Goal: Information Seeking & Learning: Learn about a topic

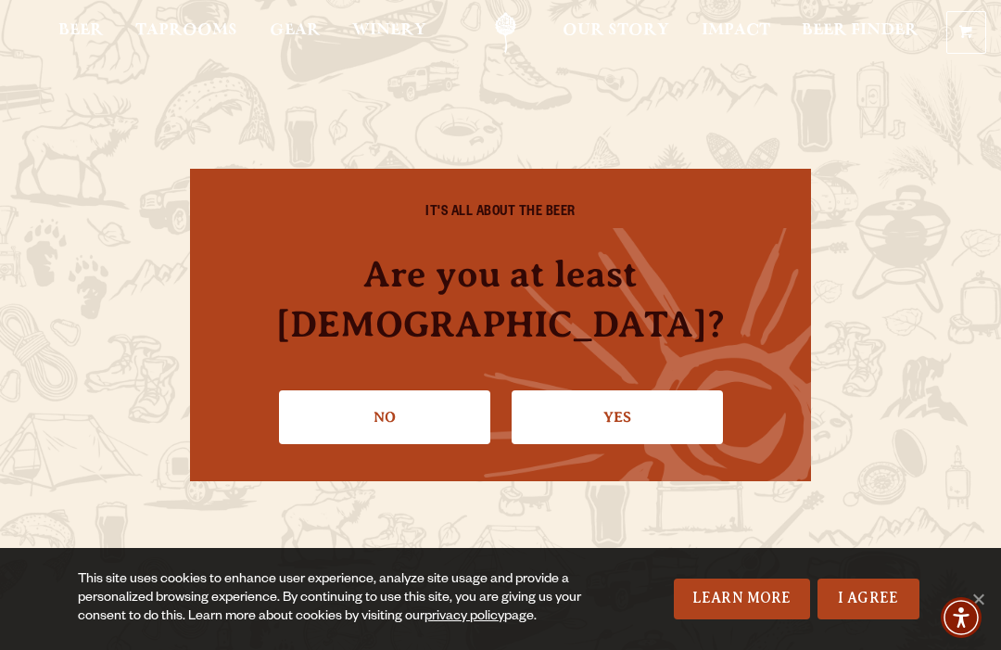
click at [669, 390] on link "Yes" at bounding box center [617, 417] width 211 height 54
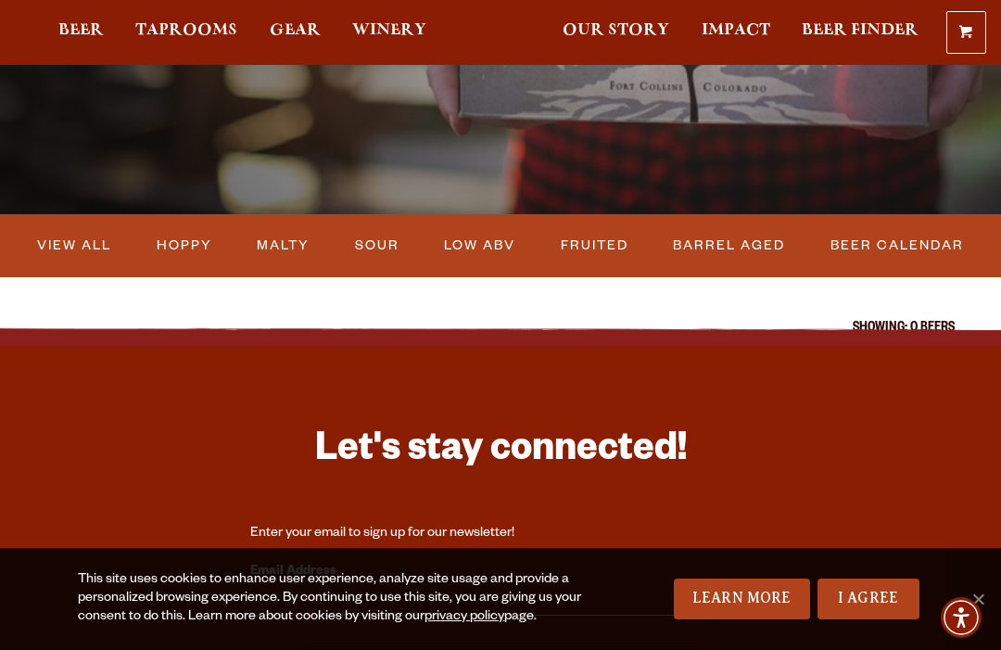
scroll to position [413, 0]
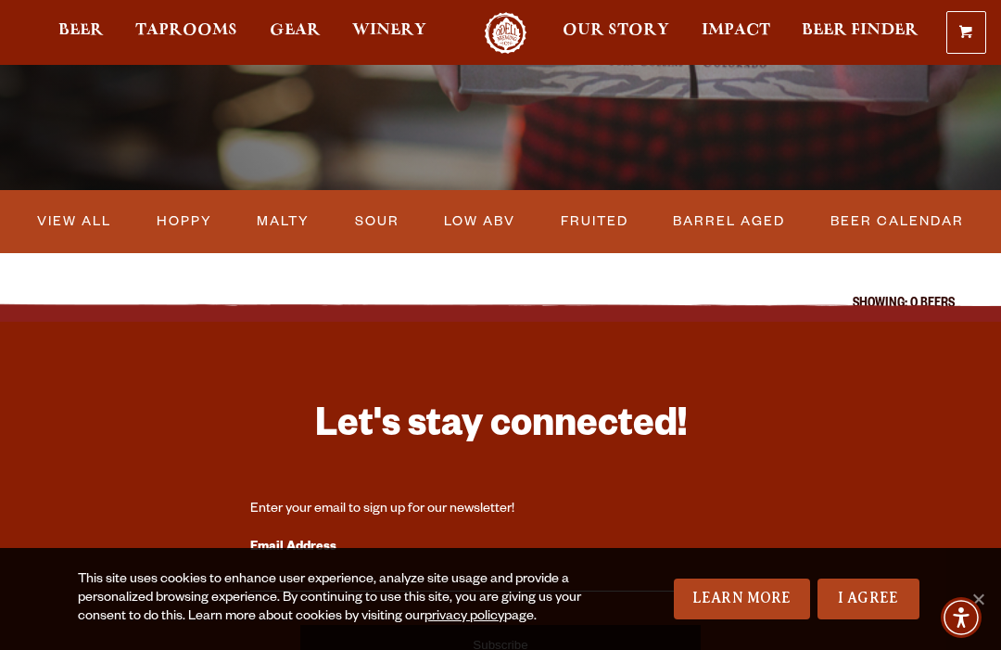
click at [75, 229] on link "View All" at bounding box center [74, 221] width 89 height 43
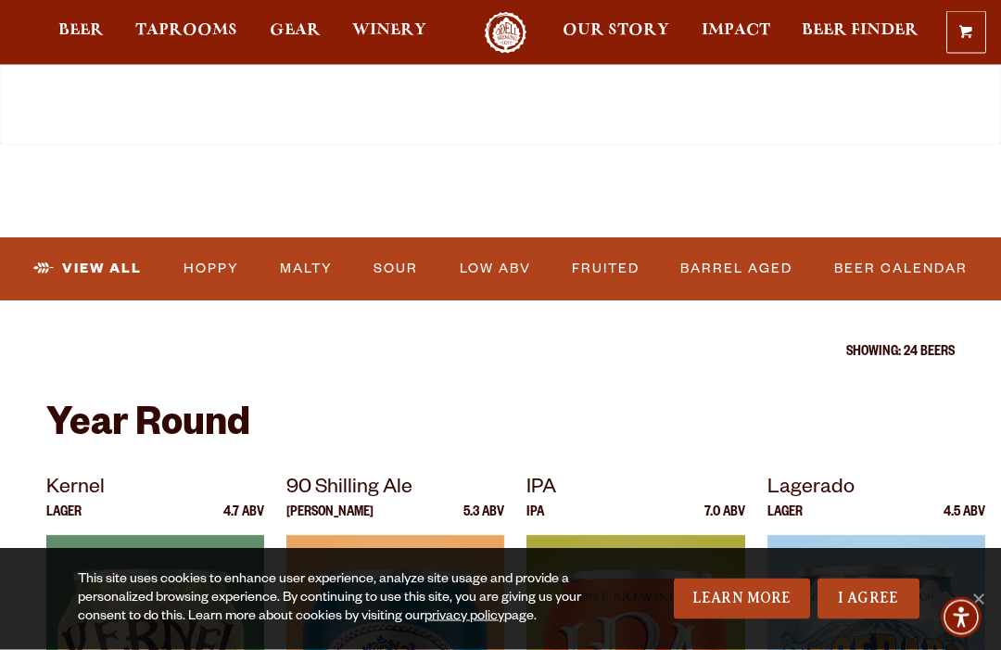
scroll to position [459, 0]
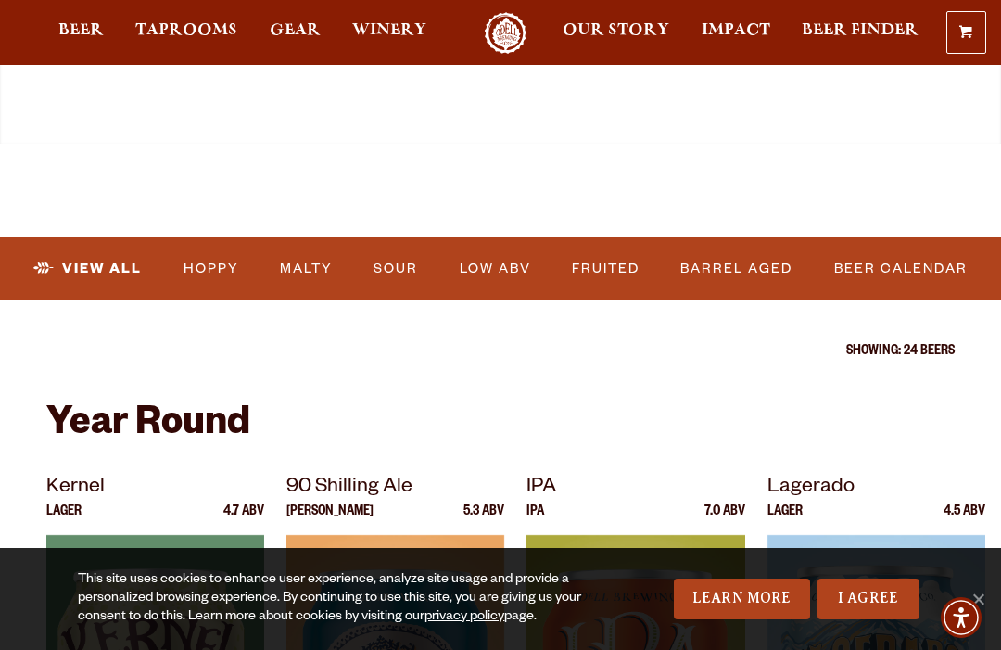
click at [885, 248] on link "Beer Calendar" at bounding box center [901, 269] width 148 height 43
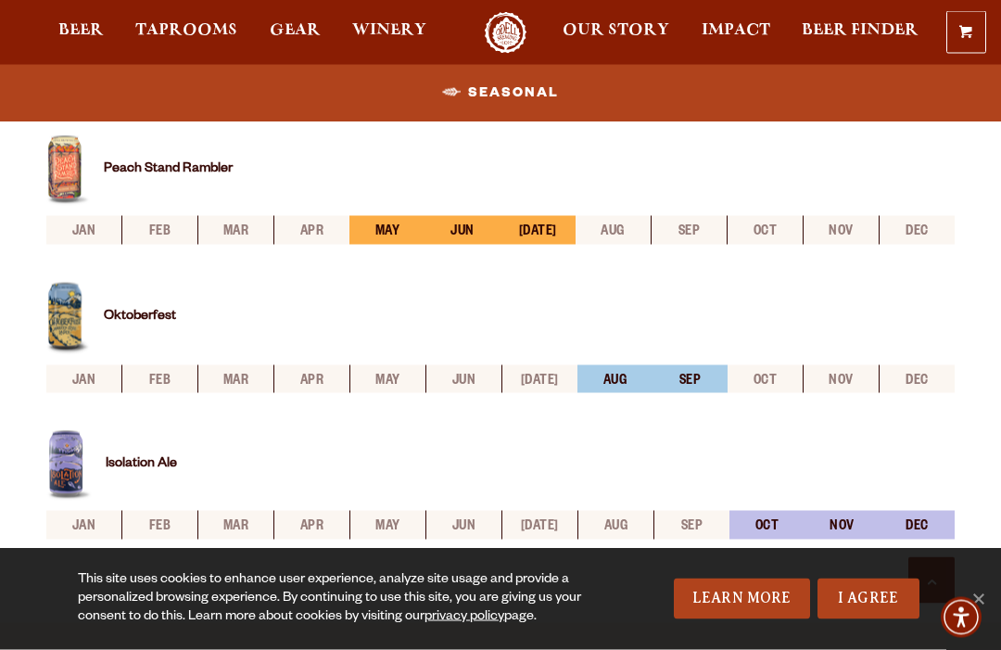
scroll to position [815, 0]
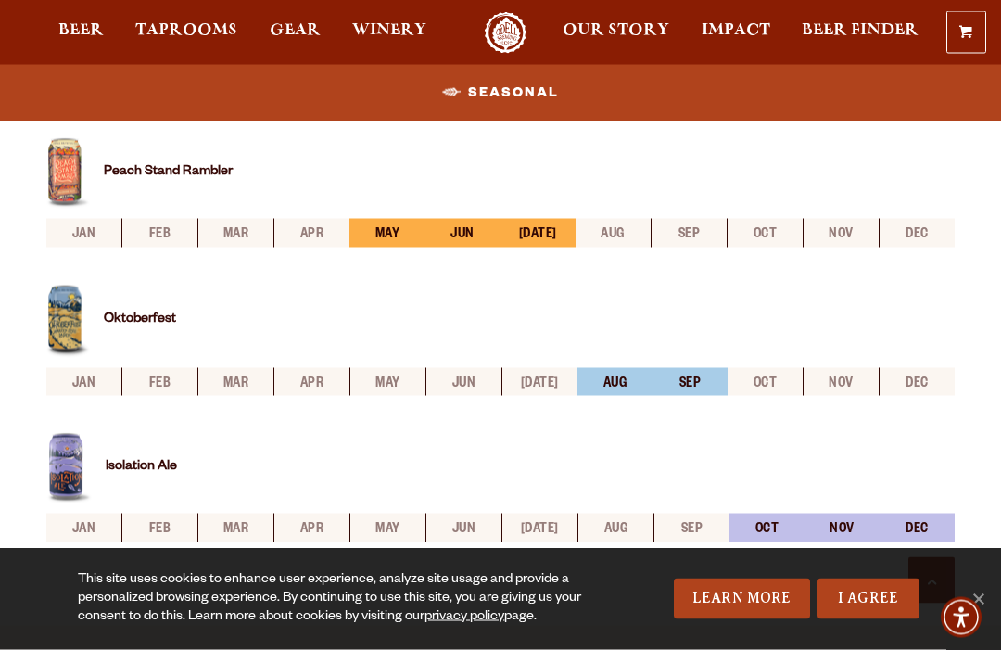
click at [87, 285] on img at bounding box center [68, 322] width 44 height 74
